Goal: Task Accomplishment & Management: Complete application form

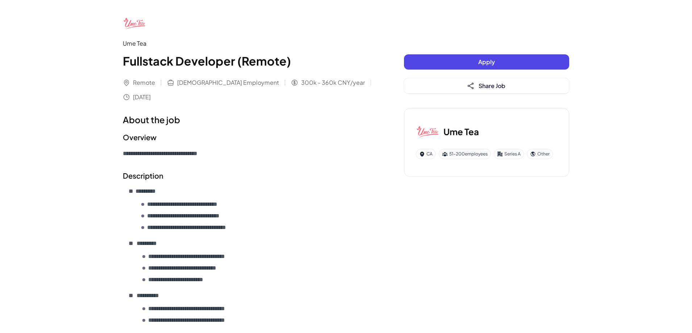
drag, startPoint x: 111, startPoint y: 0, endPoint x: 68, endPoint y: 59, distance: 73.2
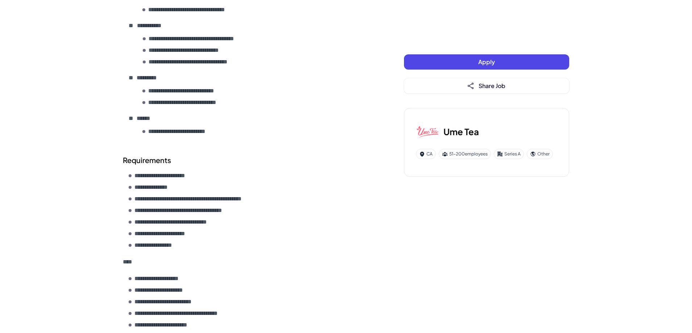
scroll to position [471, 0]
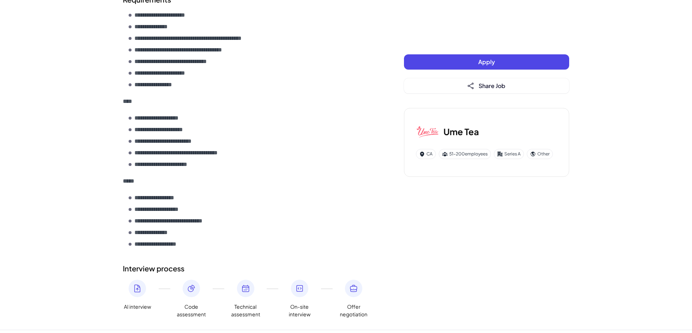
click at [461, 63] on button "Apply" at bounding box center [486, 61] width 165 height 15
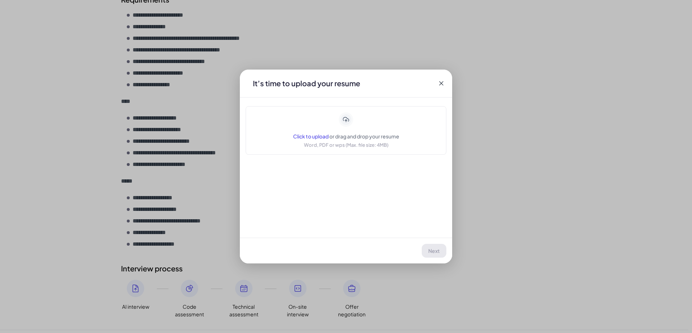
click at [439, 84] on icon at bounding box center [440, 83] width 7 height 7
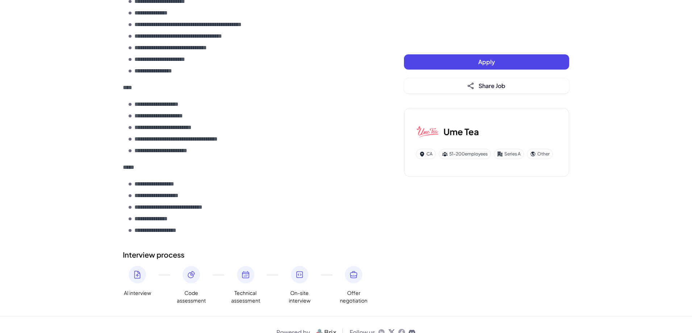
scroll to position [485, 0]
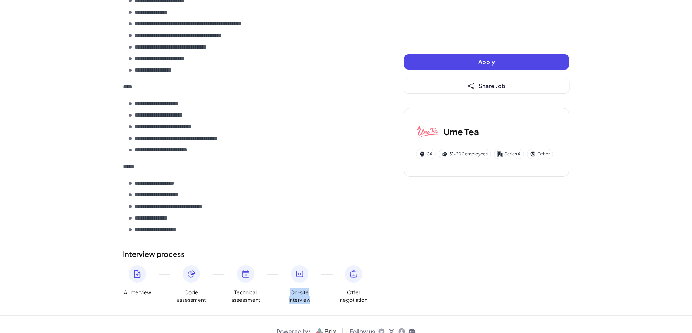
drag, startPoint x: 290, startPoint y: 278, endPoint x: 314, endPoint y: 283, distance: 24.3
click at [314, 283] on div "AI interview Code assessment Technical assessment On-site interview Offer negot…" at bounding box center [249, 284] width 252 height 38
drag, startPoint x: 264, startPoint y: 284, endPoint x: 234, endPoint y: 283, distance: 30.1
click at [263, 284] on div "AI interview Code assessment Technical assessment On-site interview Offer negot…" at bounding box center [249, 284] width 252 height 38
drag, startPoint x: 184, startPoint y: 276, endPoint x: 220, endPoint y: 285, distance: 37.9
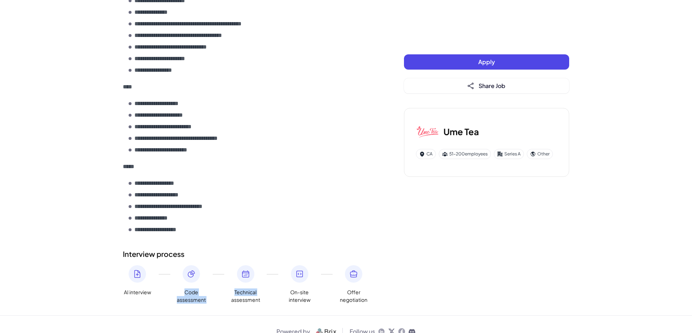
click at [220, 285] on div "AI interview Code assessment Technical assessment On-site interview Offer negot…" at bounding box center [249, 284] width 252 height 38
click at [202, 288] on span "Code assessment" at bounding box center [191, 295] width 29 height 15
click at [207, 284] on div "AI interview Code assessment Technical assessment On-site interview Offer negot…" at bounding box center [249, 284] width 252 height 38
drag, startPoint x: 206, startPoint y: 284, endPoint x: 176, endPoint y: 275, distance: 31.4
click at [171, 276] on div "AI interview Code assessment Technical assessment On-site interview Offer negot…" at bounding box center [249, 284] width 252 height 38
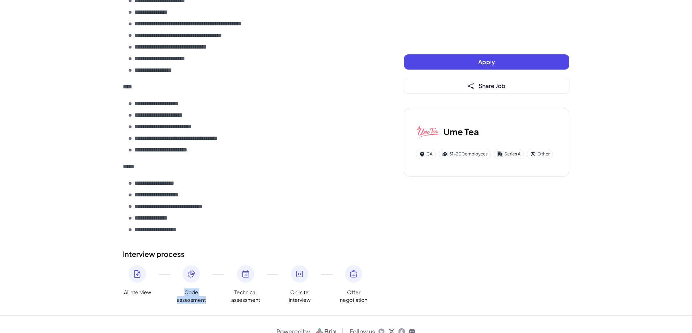
click at [167, 264] on div at bounding box center [167, 264] width 0 height 0
click at [243, 288] on span "Technical assessment" at bounding box center [245, 295] width 29 height 15
click at [229, 278] on div "AI interview Code assessment Technical assessment On-site interview Offer negot…" at bounding box center [249, 284] width 252 height 38
drag, startPoint x: 233, startPoint y: 276, endPoint x: 260, endPoint y: 281, distance: 27.4
click at [260, 288] on span "Technical assessment" at bounding box center [245, 295] width 29 height 15
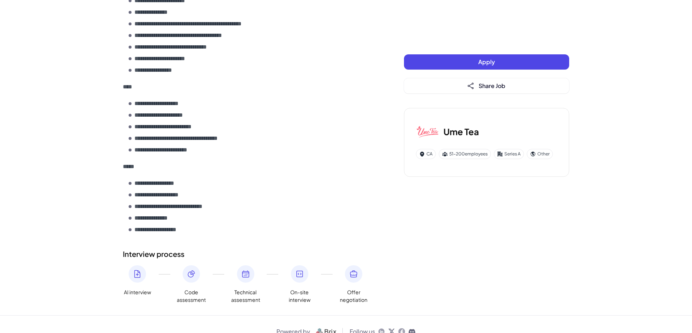
click at [249, 288] on span "Technical assessment" at bounding box center [245, 295] width 29 height 15
click at [244, 288] on span "Technical assessment" at bounding box center [245, 295] width 29 height 15
drag, startPoint x: 243, startPoint y: 276, endPoint x: 261, endPoint y: 284, distance: 20.4
click at [261, 284] on div "AI interview Code assessment Technical assessment On-site interview Offer negot…" at bounding box center [249, 284] width 252 height 38
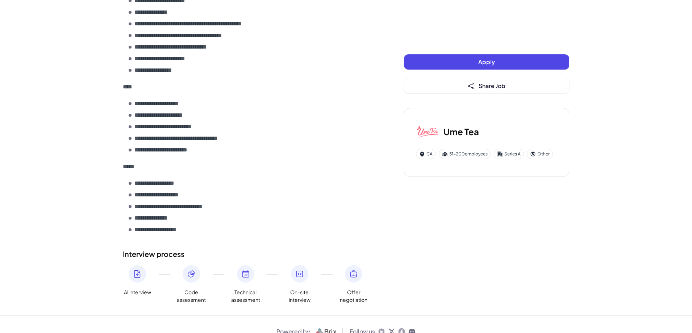
drag, startPoint x: 307, startPoint y: 283, endPoint x: 294, endPoint y: 279, distance: 12.9
click at [306, 288] on span "On-site interview" at bounding box center [299, 295] width 29 height 15
drag, startPoint x: 293, startPoint y: 278, endPoint x: 306, endPoint y: 284, distance: 13.8
click at [306, 288] on span "On-site interview" at bounding box center [299, 295] width 29 height 15
click at [450, 131] on h3 "Ume Tea" at bounding box center [460, 131] width 35 height 13
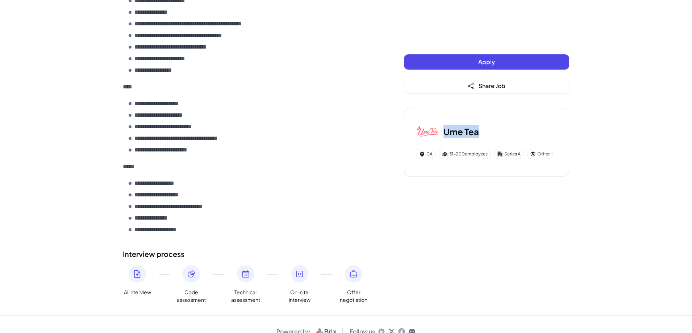
drag, startPoint x: 487, startPoint y: 131, endPoint x: 441, endPoint y: 133, distance: 45.7
click at [441, 133] on div "Ume Tea" at bounding box center [486, 131] width 141 height 23
copy h3 "Ume Tea"
